Goal: Obtain resource: Download file/media

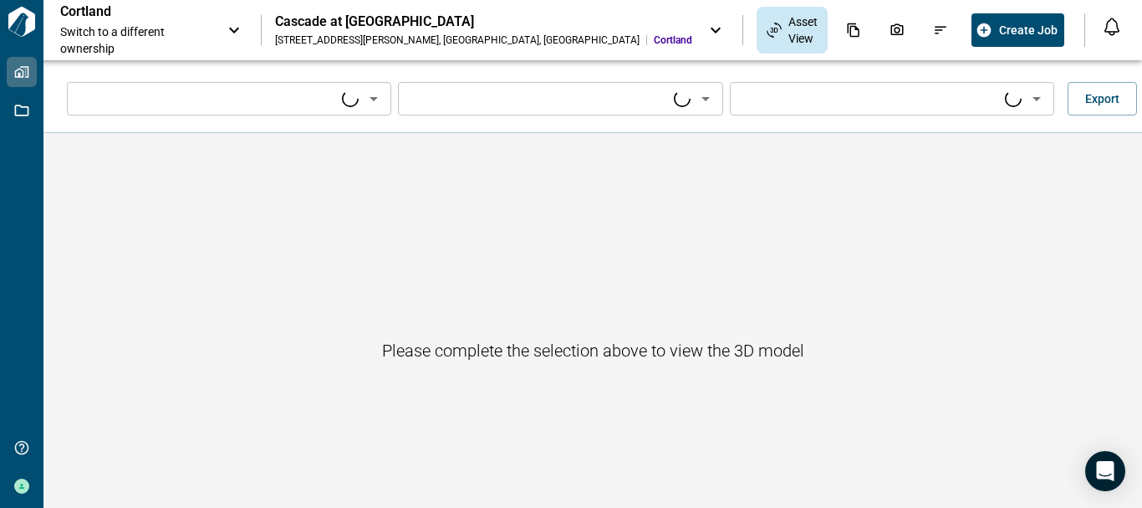
type input "****"
click at [375, 100] on icon "Open" at bounding box center [374, 99] width 20 height 20
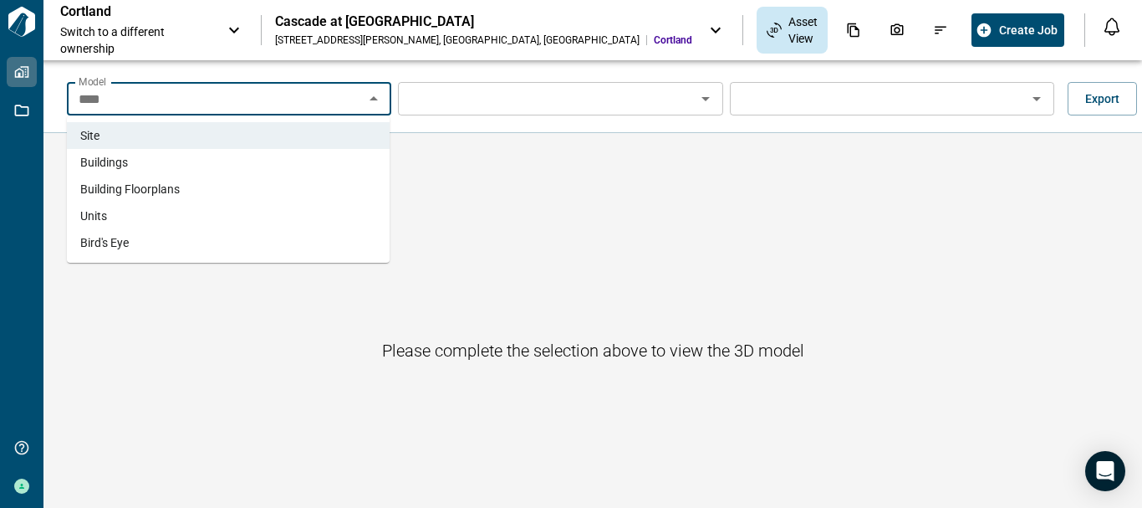
click at [282, 212] on li "Units" at bounding box center [228, 215] width 323 height 27
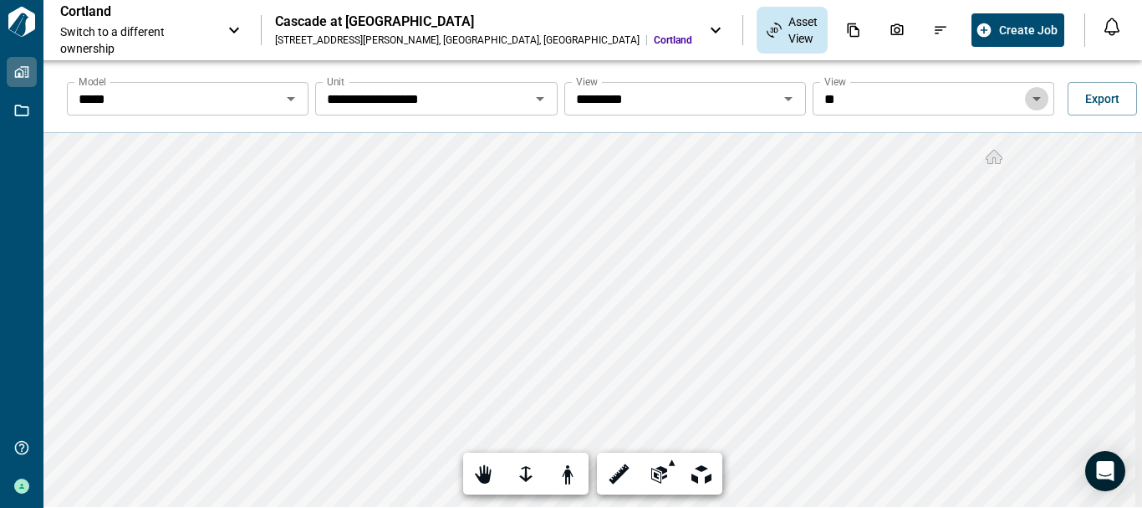
click at [1030, 103] on icon "Open" at bounding box center [1037, 99] width 20 height 20
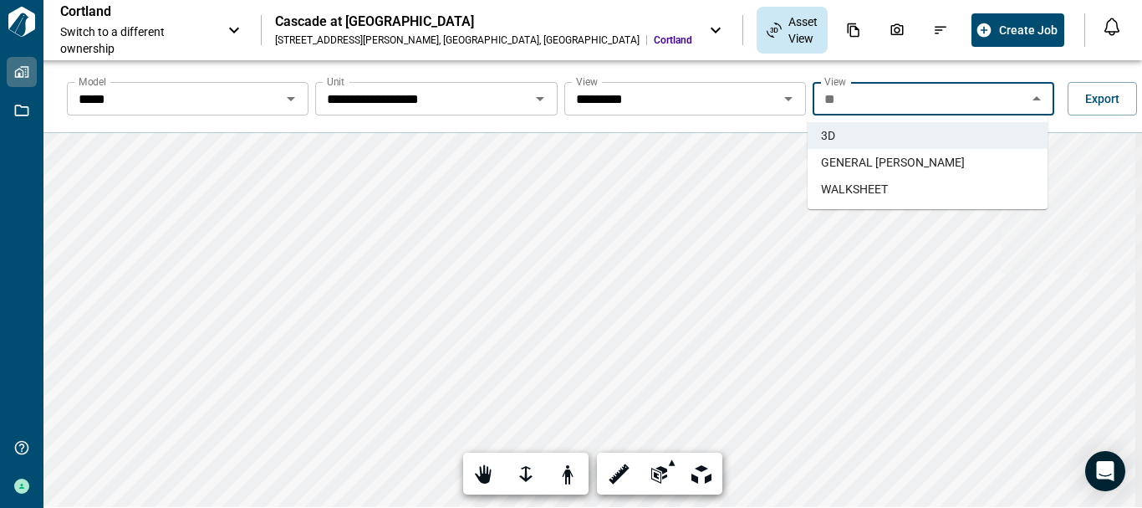
click at [998, 161] on li "GENERAL TAKEOFFS" at bounding box center [928, 162] width 240 height 27
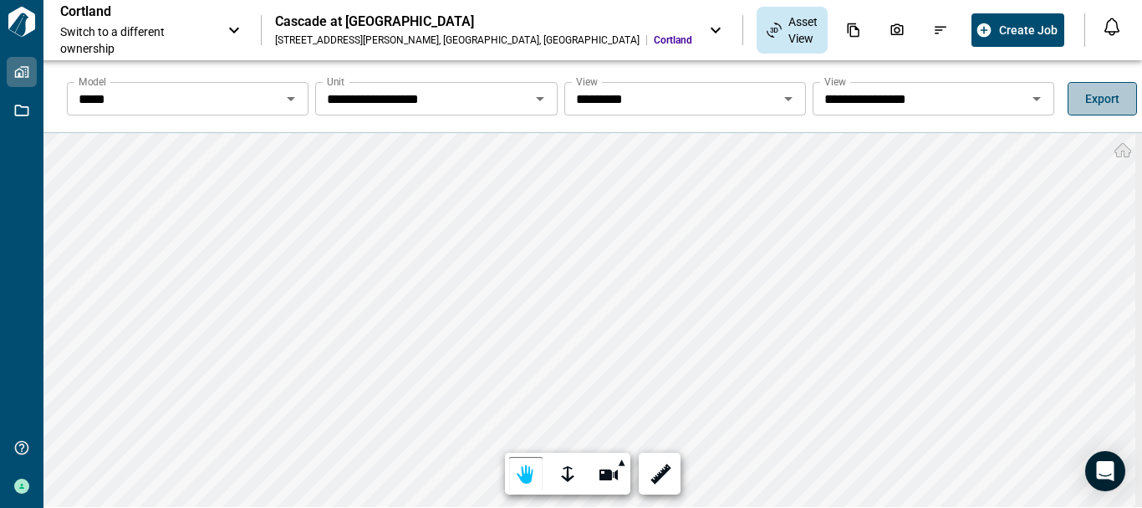
click at [1085, 96] on span "Export" at bounding box center [1102, 98] width 34 height 17
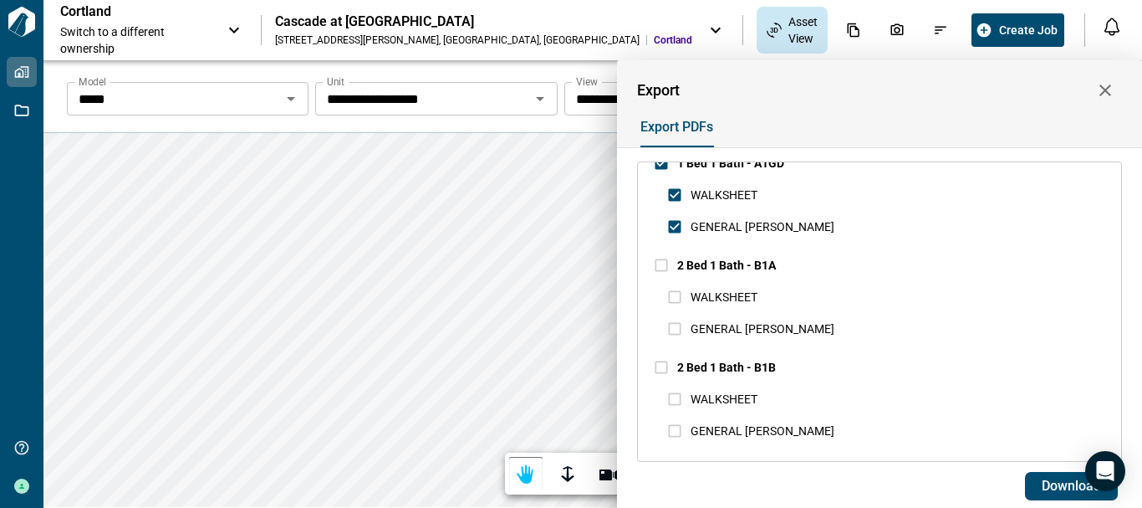
scroll to position [687, 0]
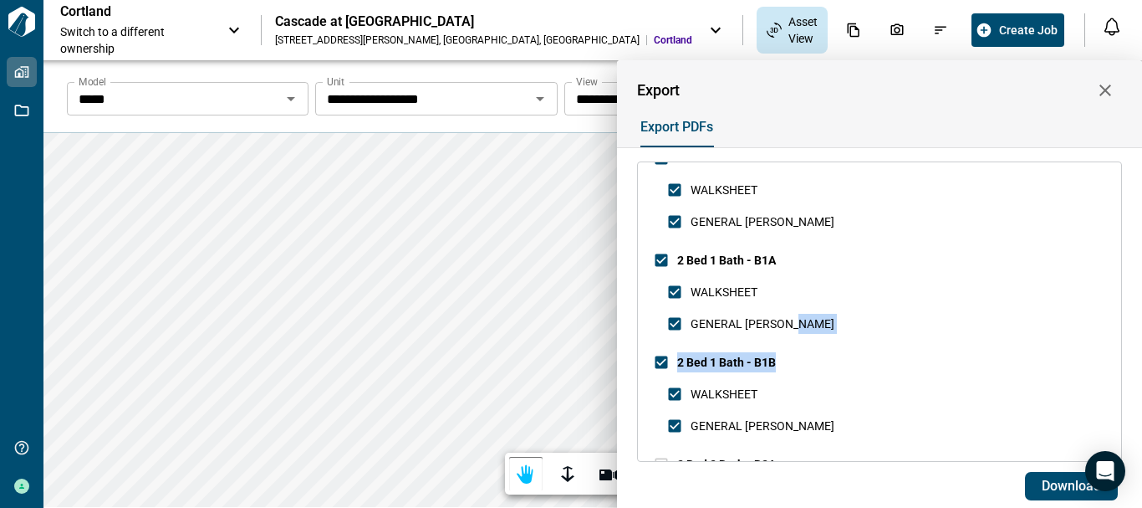
drag, startPoint x: 1114, startPoint y: 312, endPoint x: 1116, endPoint y: 351, distance: 39.3
click at [1116, 351] on div "Select all 1 Bed 1 Bath - A1A WALKSHEET GENERAL TAKEOFFS 1 Bed 1 Bath - A1B WAL…" at bounding box center [879, 311] width 485 height 300
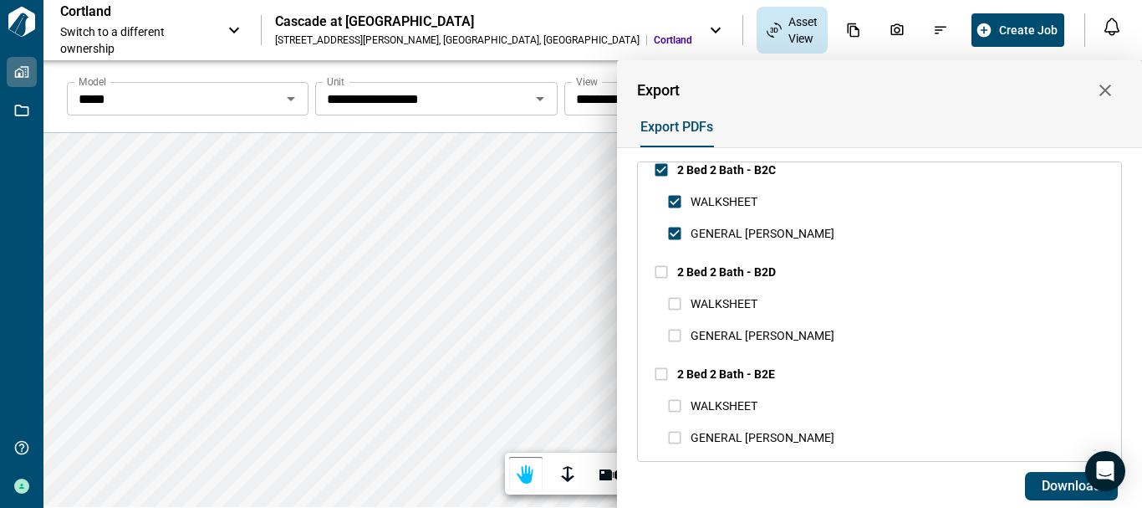
scroll to position [1237, 0]
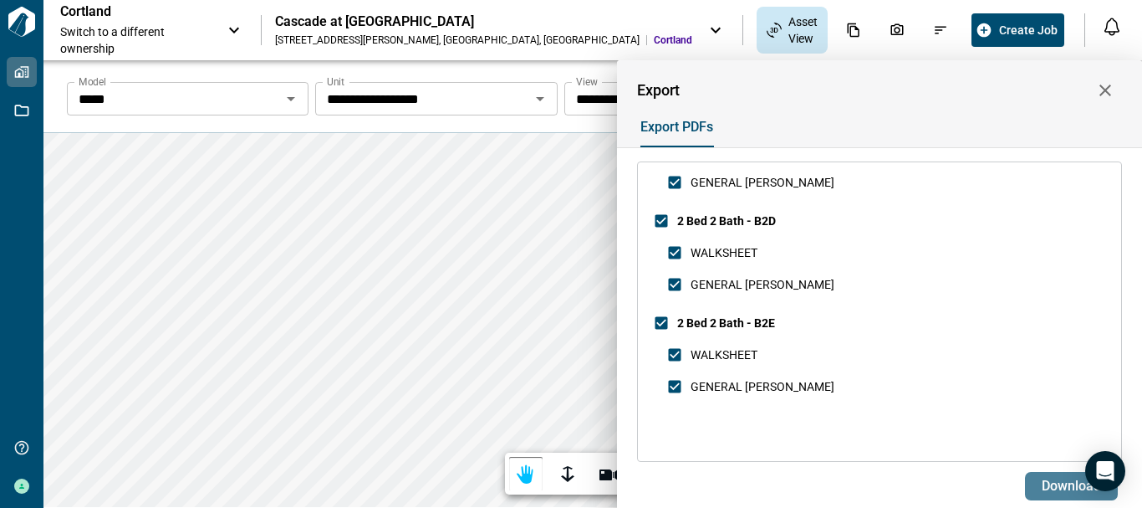
click at [1051, 486] on span "Download" at bounding box center [1071, 485] width 59 height 17
